Goal: Download file/media

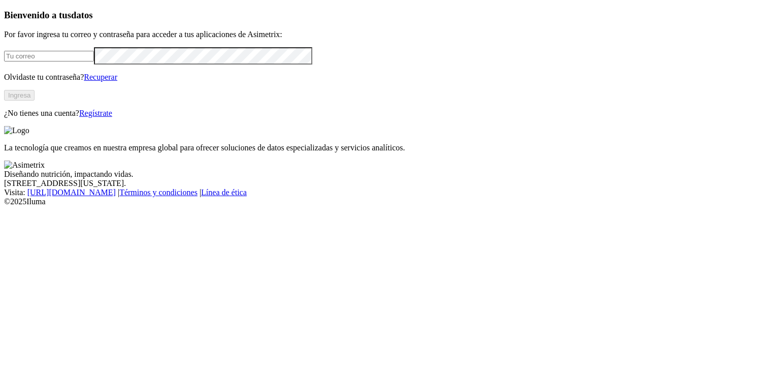
type input "[EMAIL_ADDRESS][PERSON_NAME][DOMAIN_NAME]"
click at [35, 100] on button "Ingresa" at bounding box center [19, 95] width 30 height 11
